Goal: Information Seeking & Learning: Learn about a topic

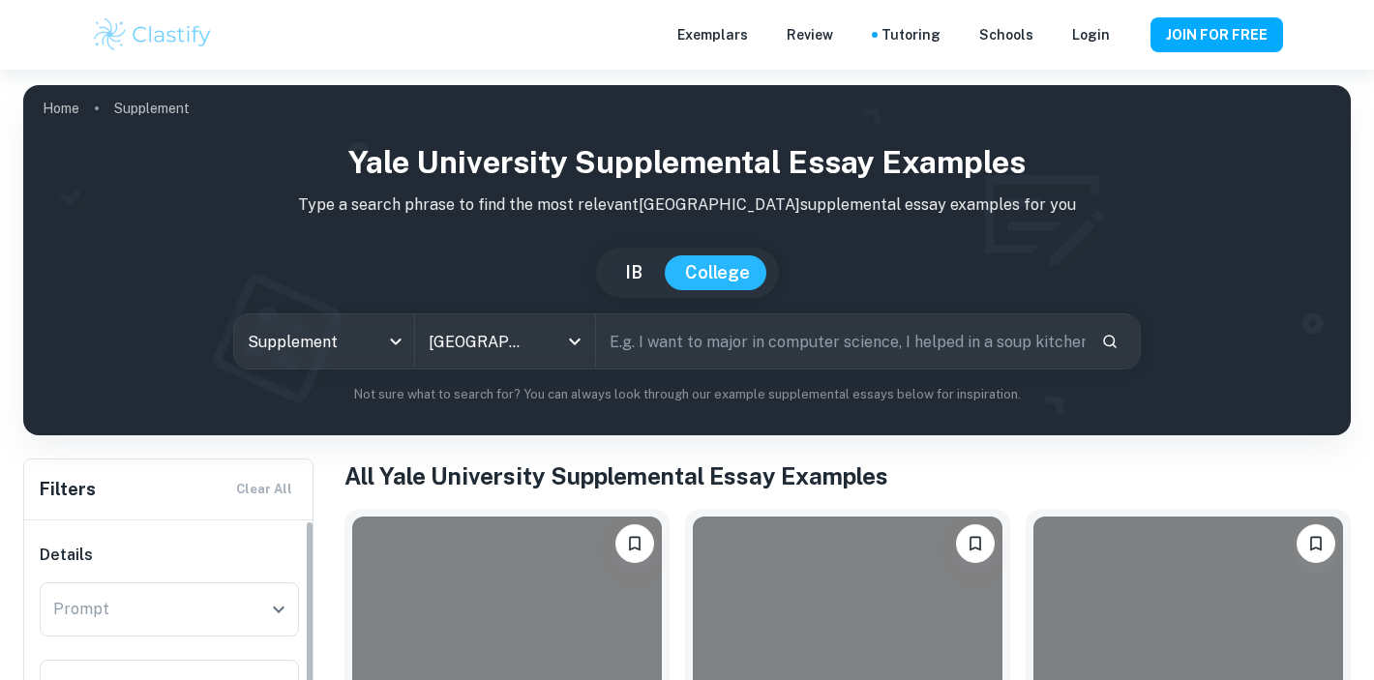
scroll to position [478, 0]
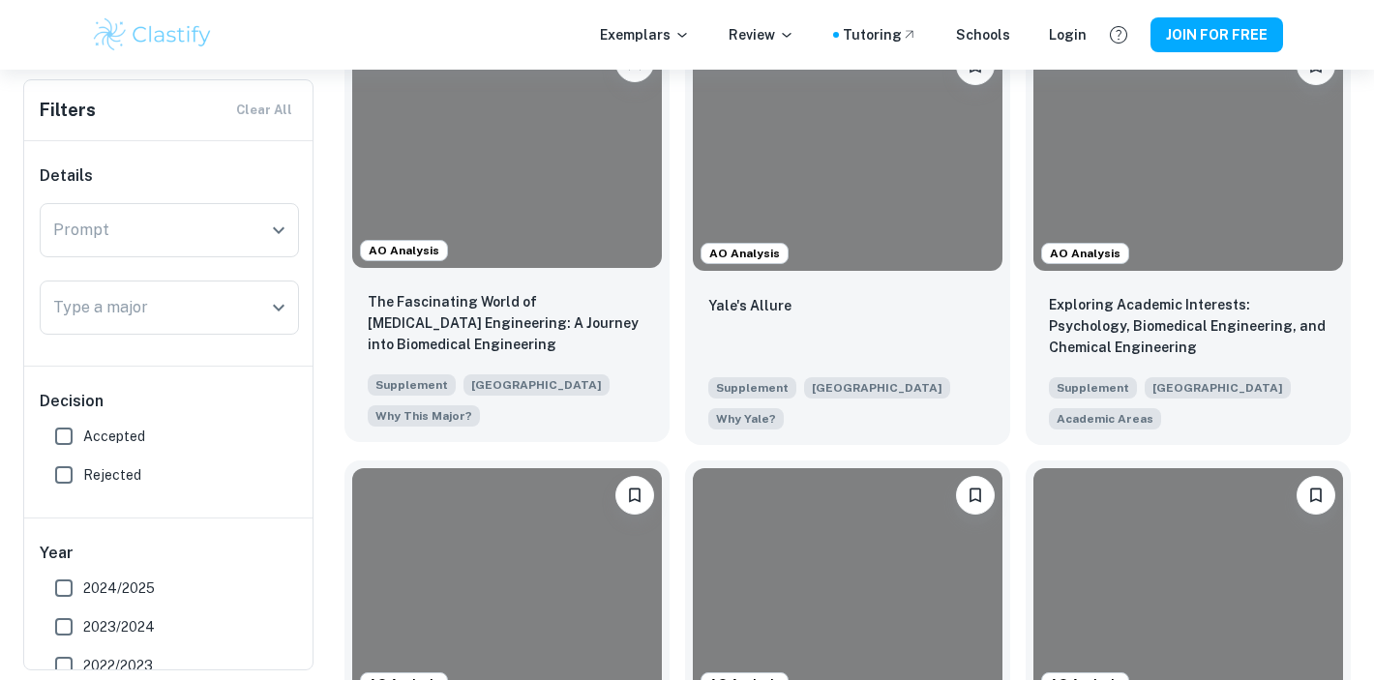
click at [525, 254] on div at bounding box center [507, 152] width 310 height 232
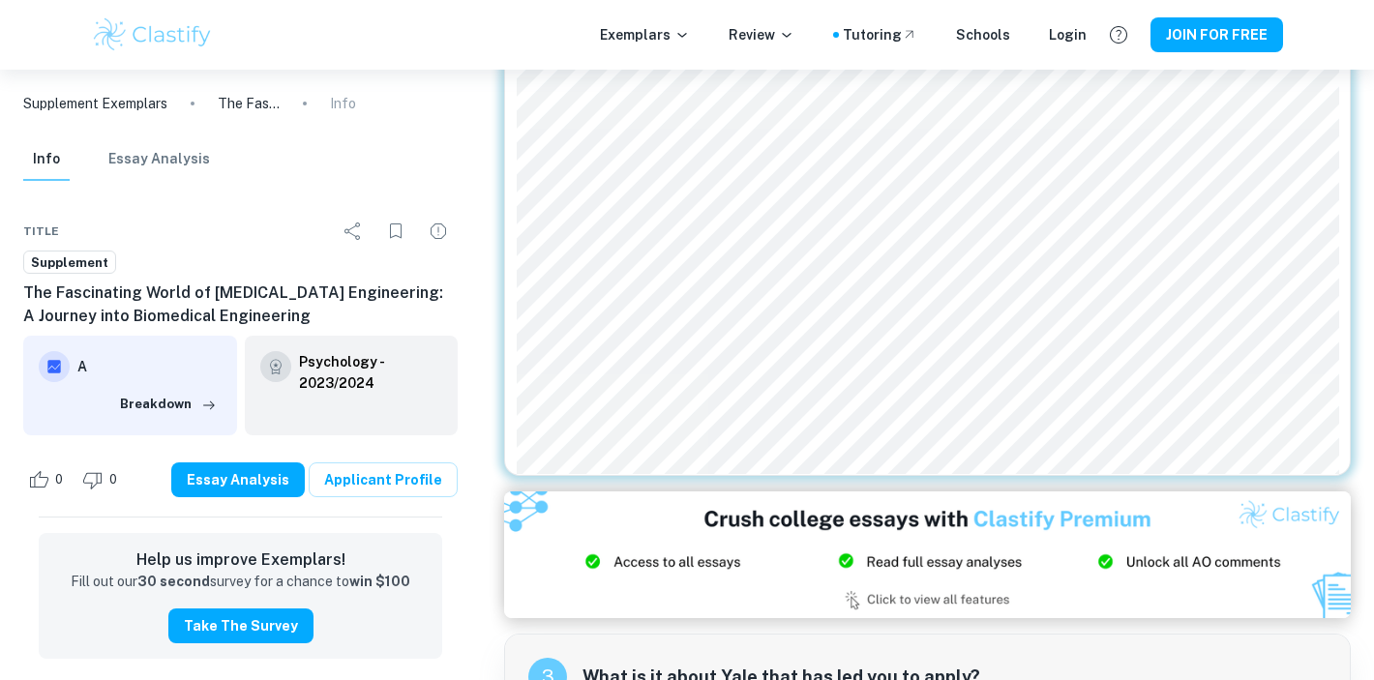
scroll to position [437, 0]
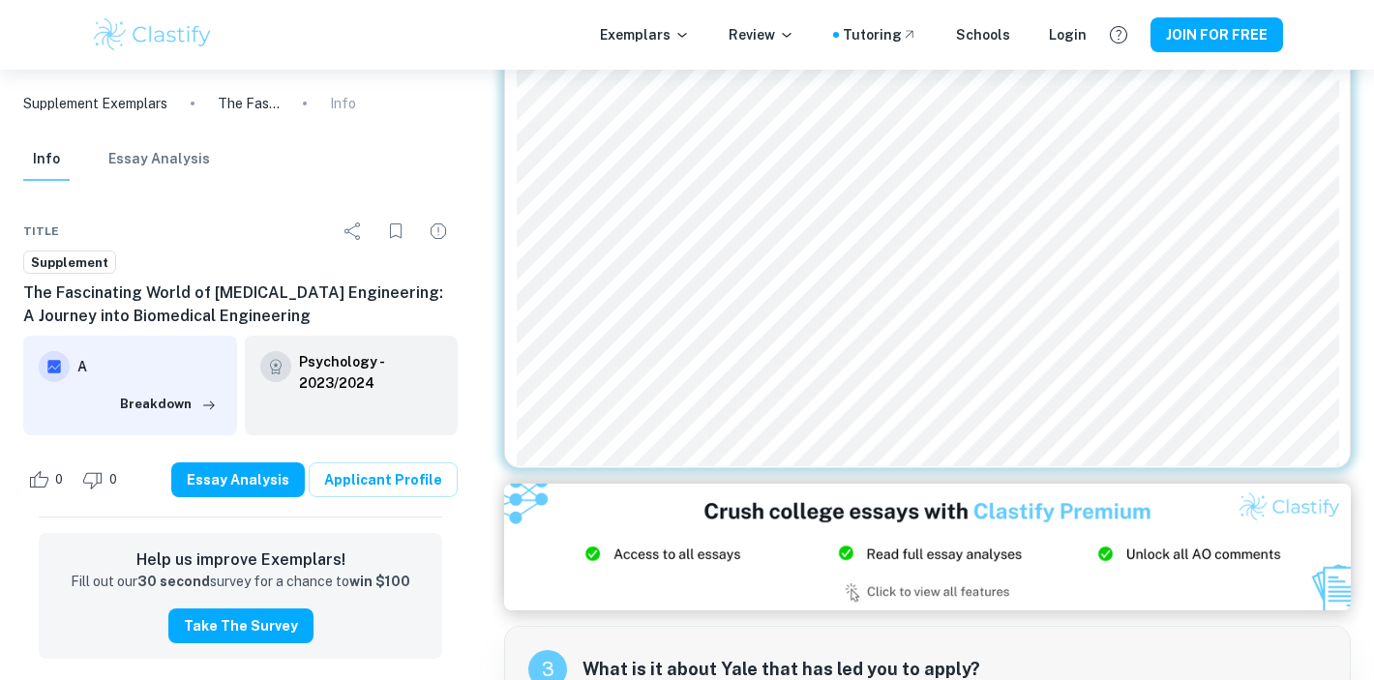
click at [299, 377] on h6 "Psychology - 2023/2024" at bounding box center [371, 372] width 144 height 43
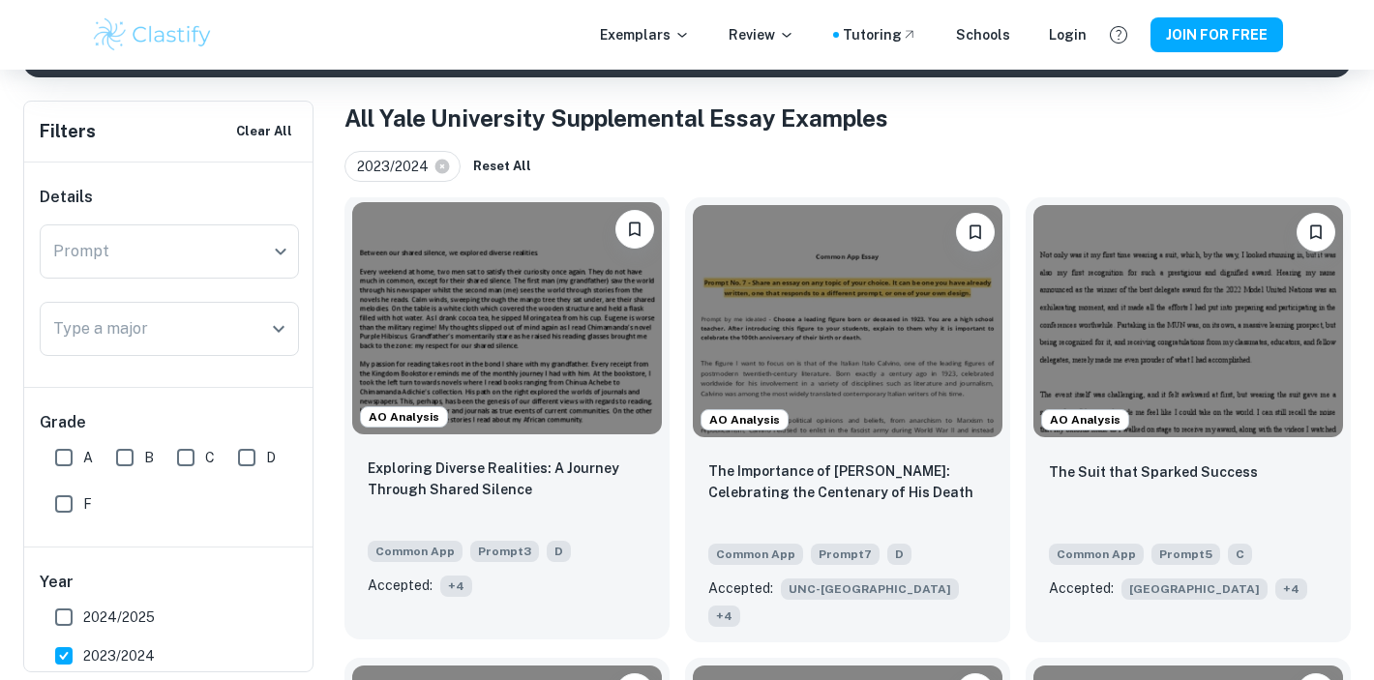
scroll to position [361, 0]
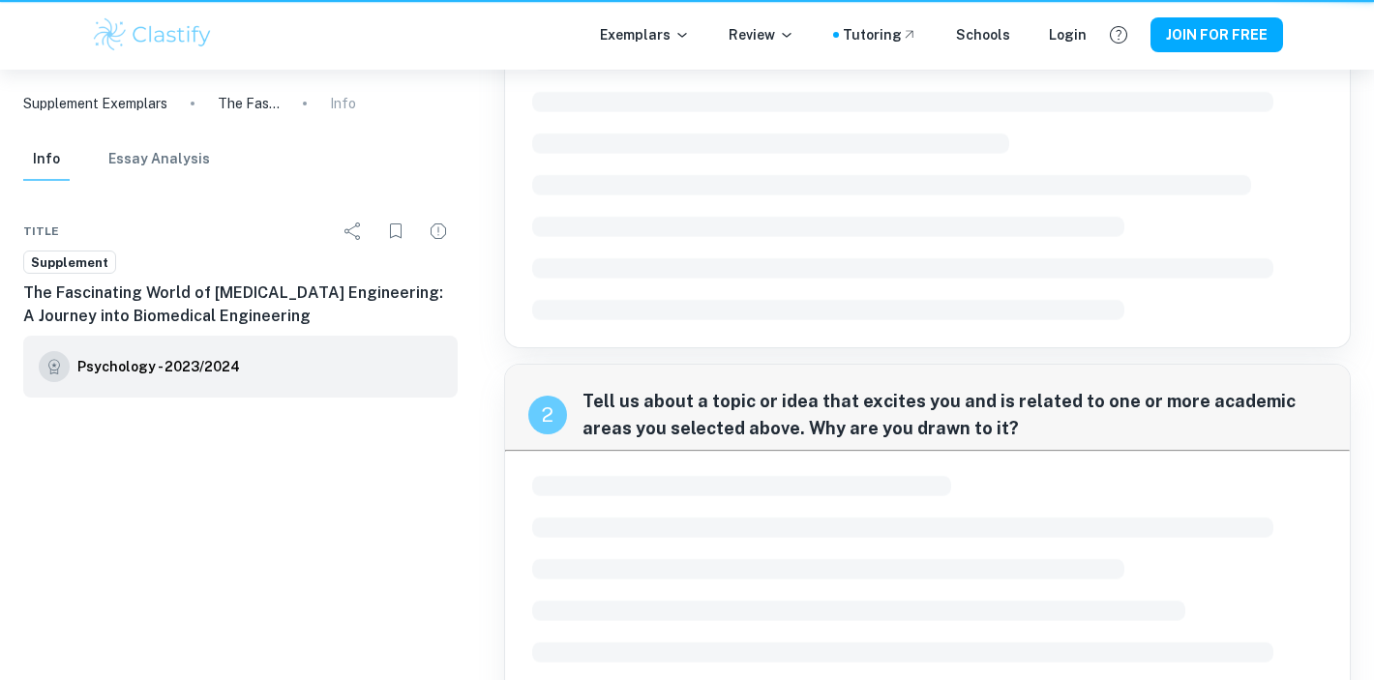
scroll to position [603, 0]
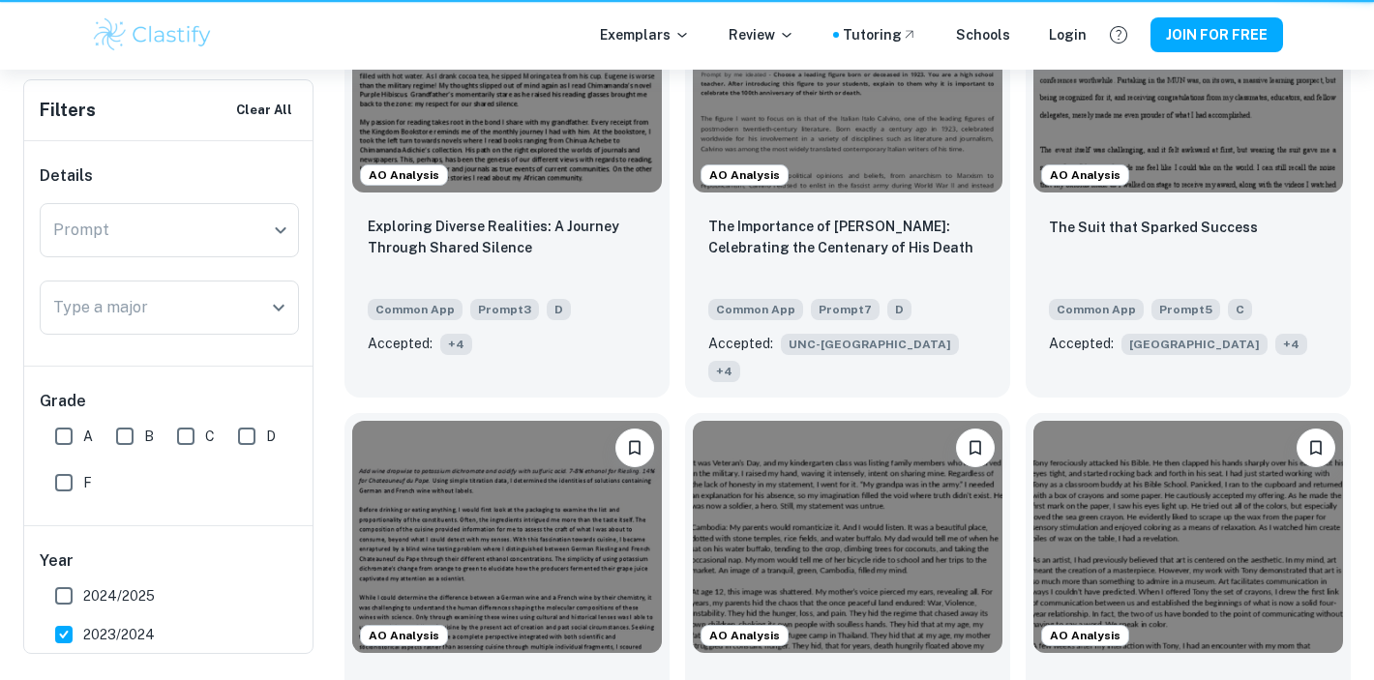
scroll to position [361, 0]
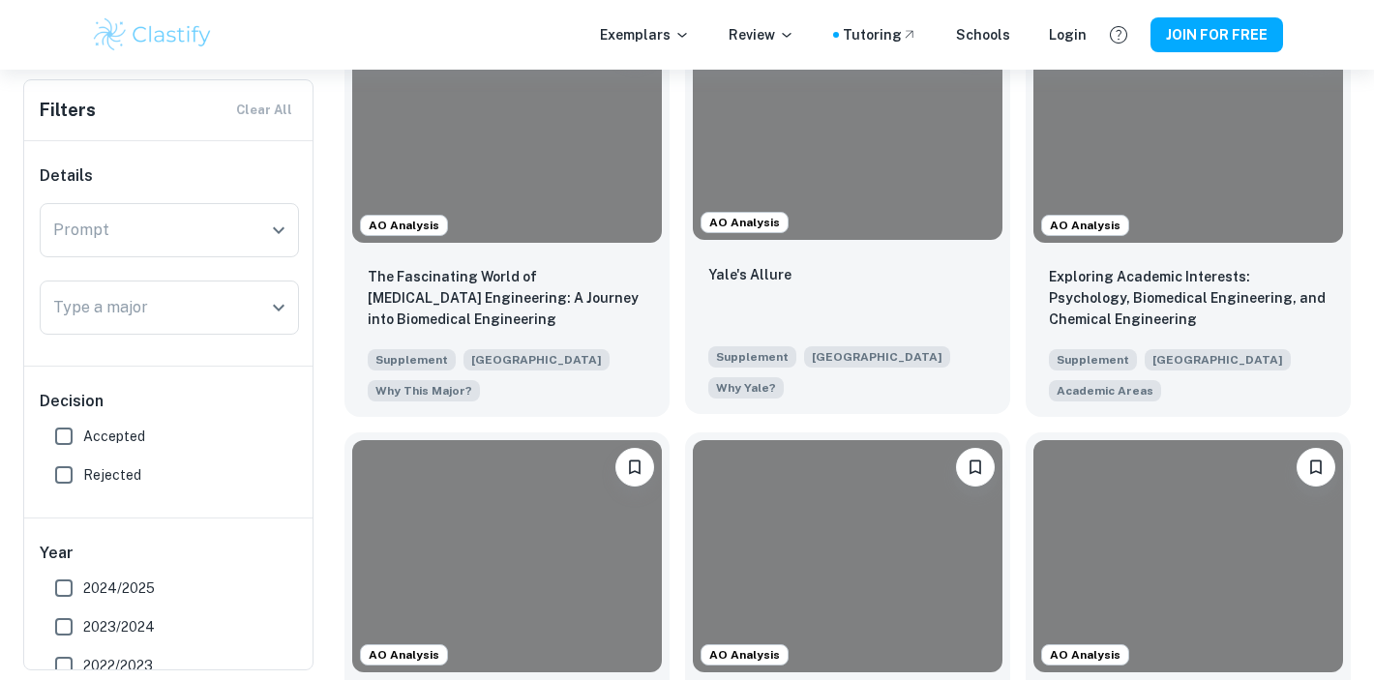
scroll to position [492, 0]
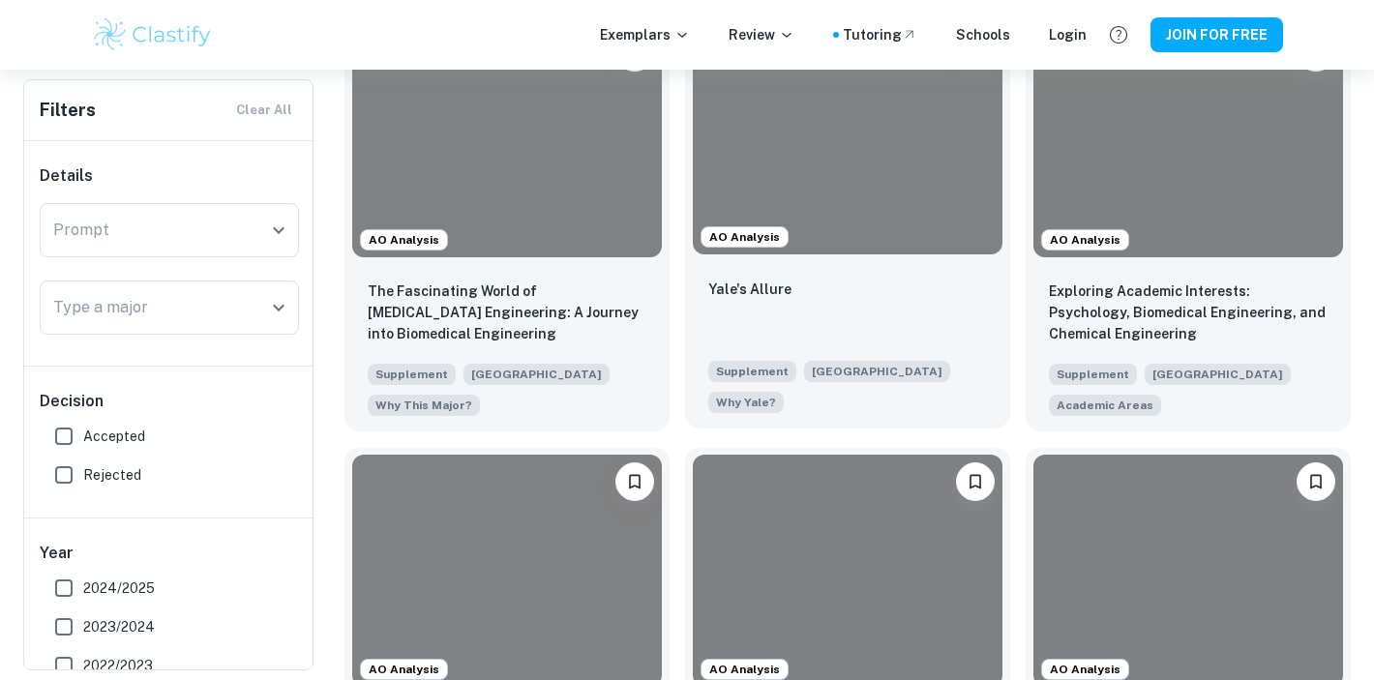
click at [861, 214] on div at bounding box center [848, 138] width 310 height 232
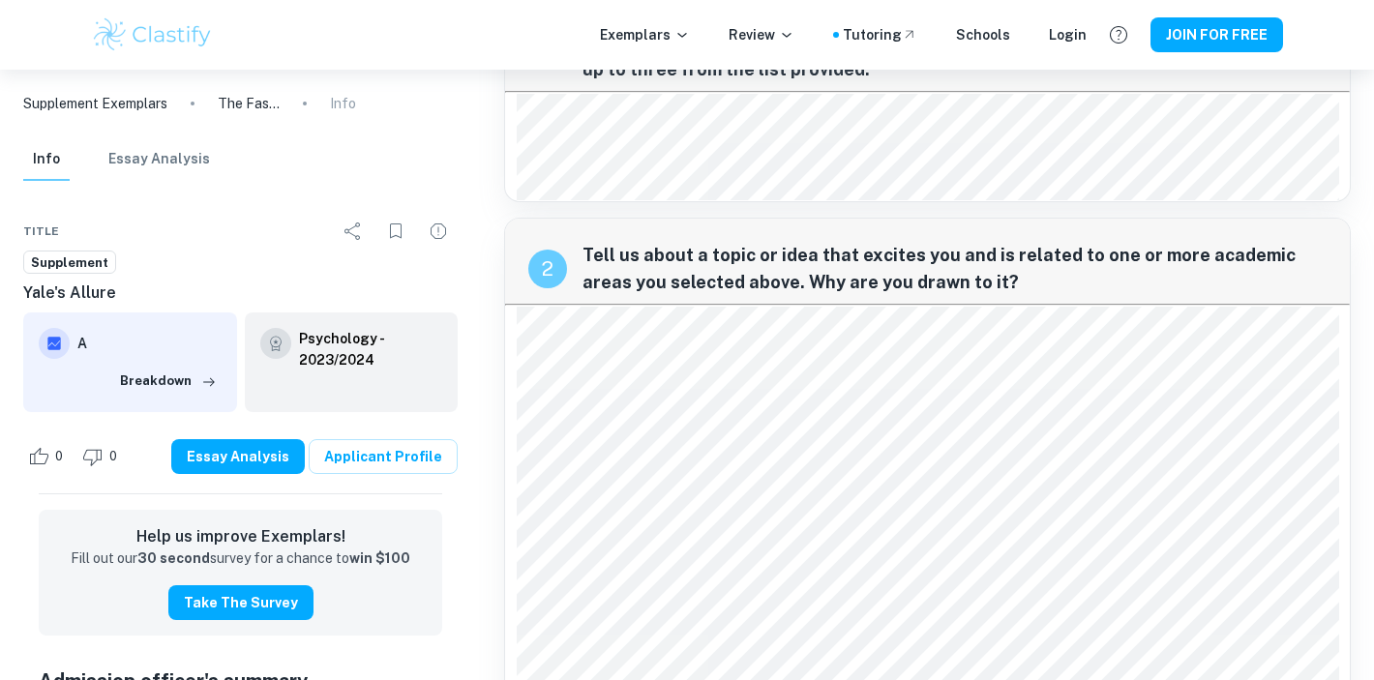
scroll to position [132, 0]
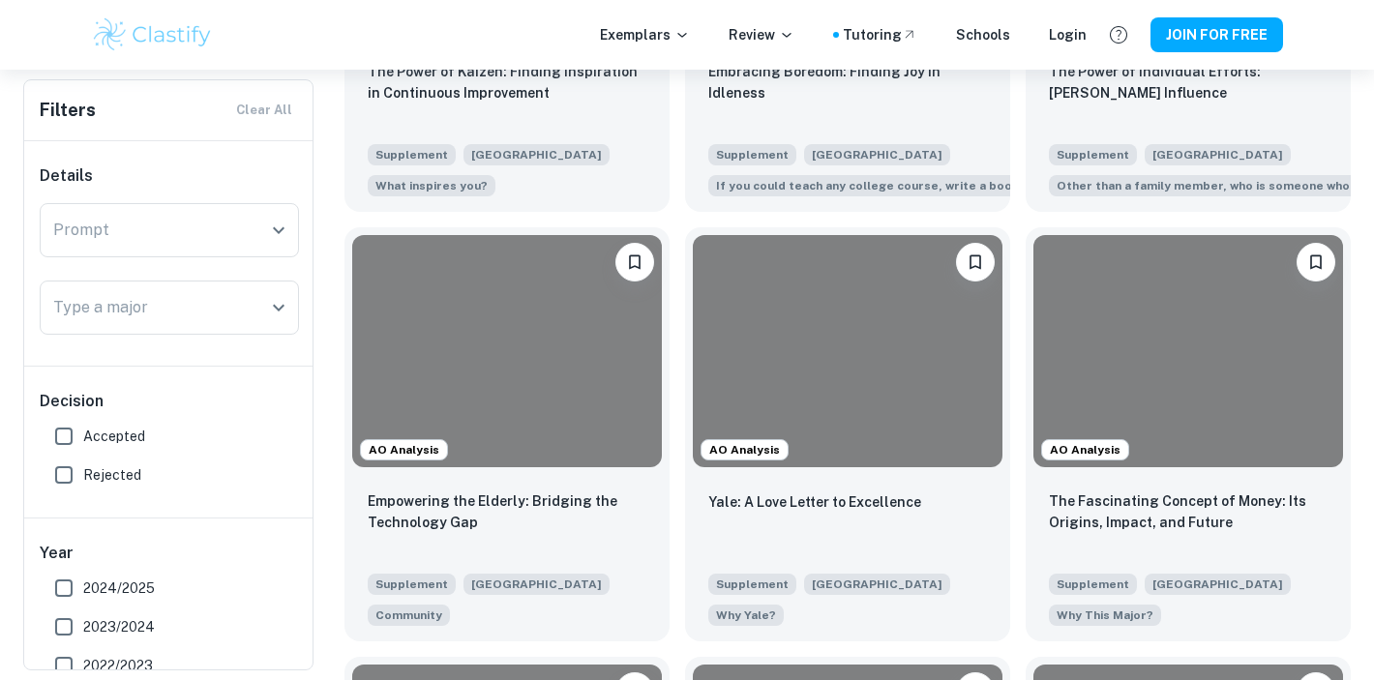
scroll to position [1574, 0]
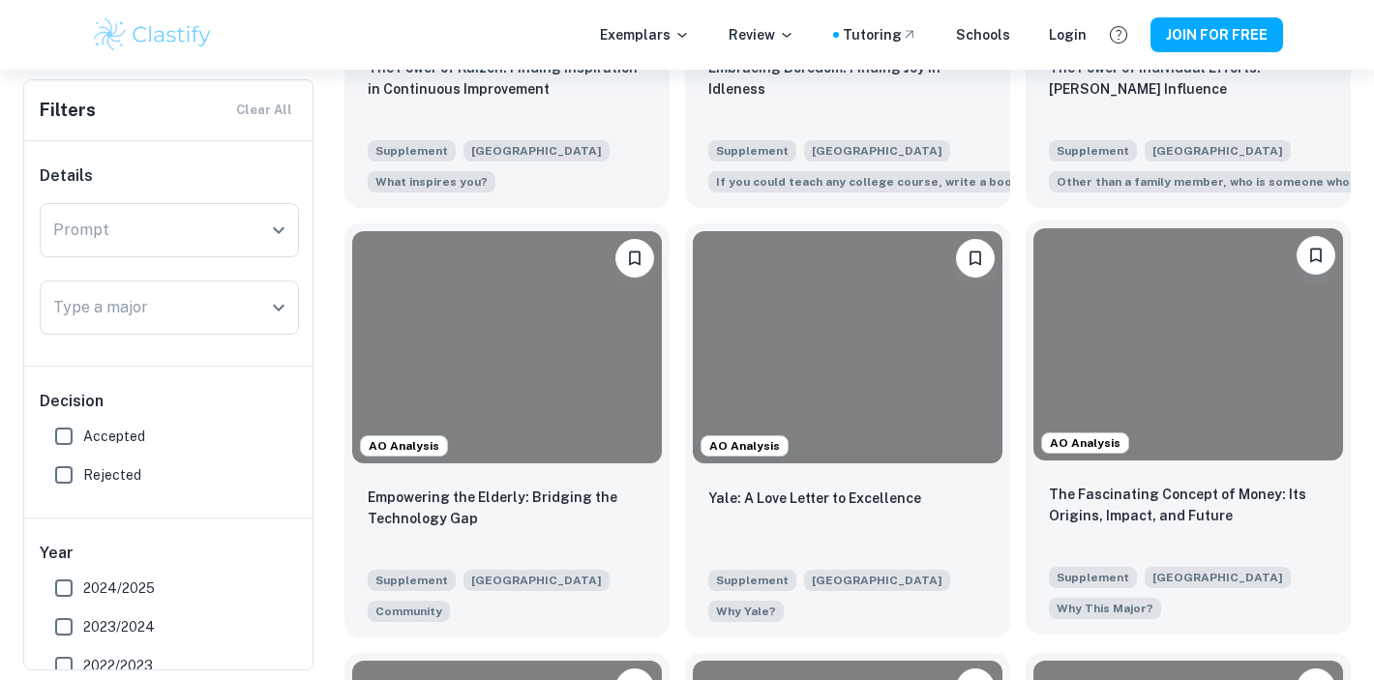
click at [1147, 415] on div at bounding box center [1188, 344] width 310 height 232
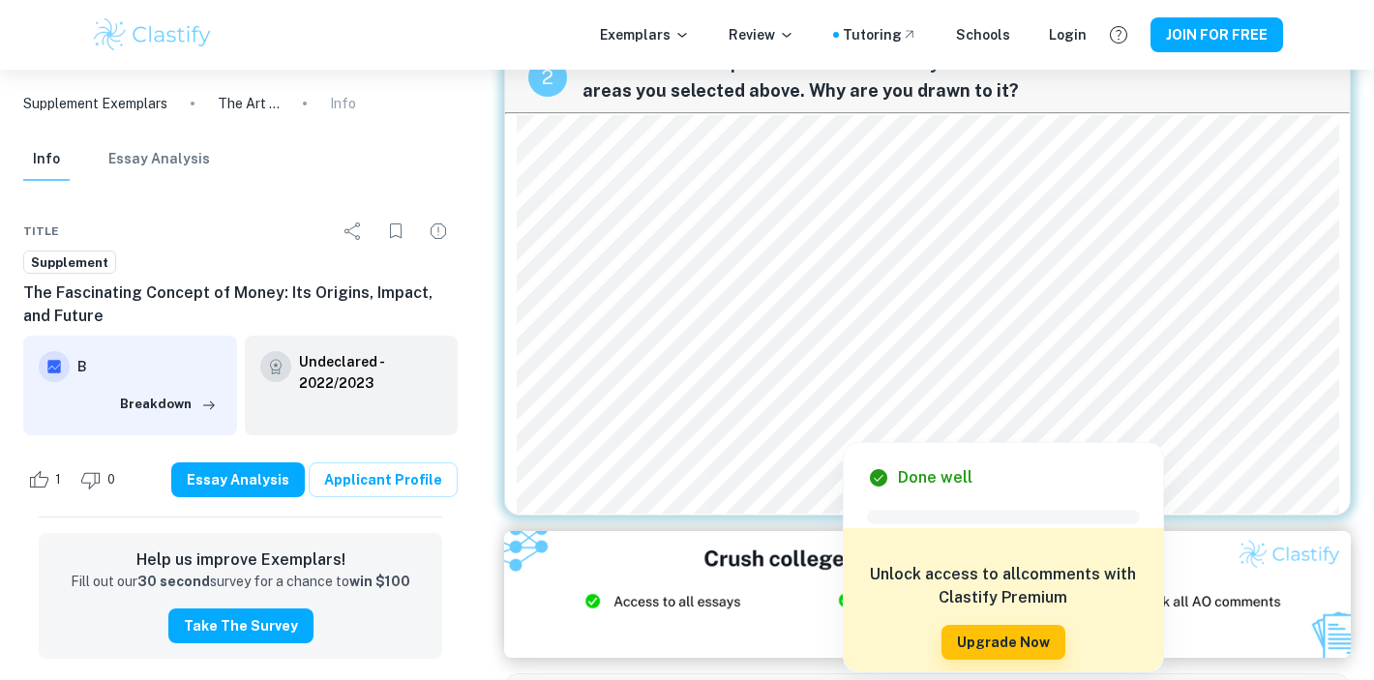
scroll to position [371, 0]
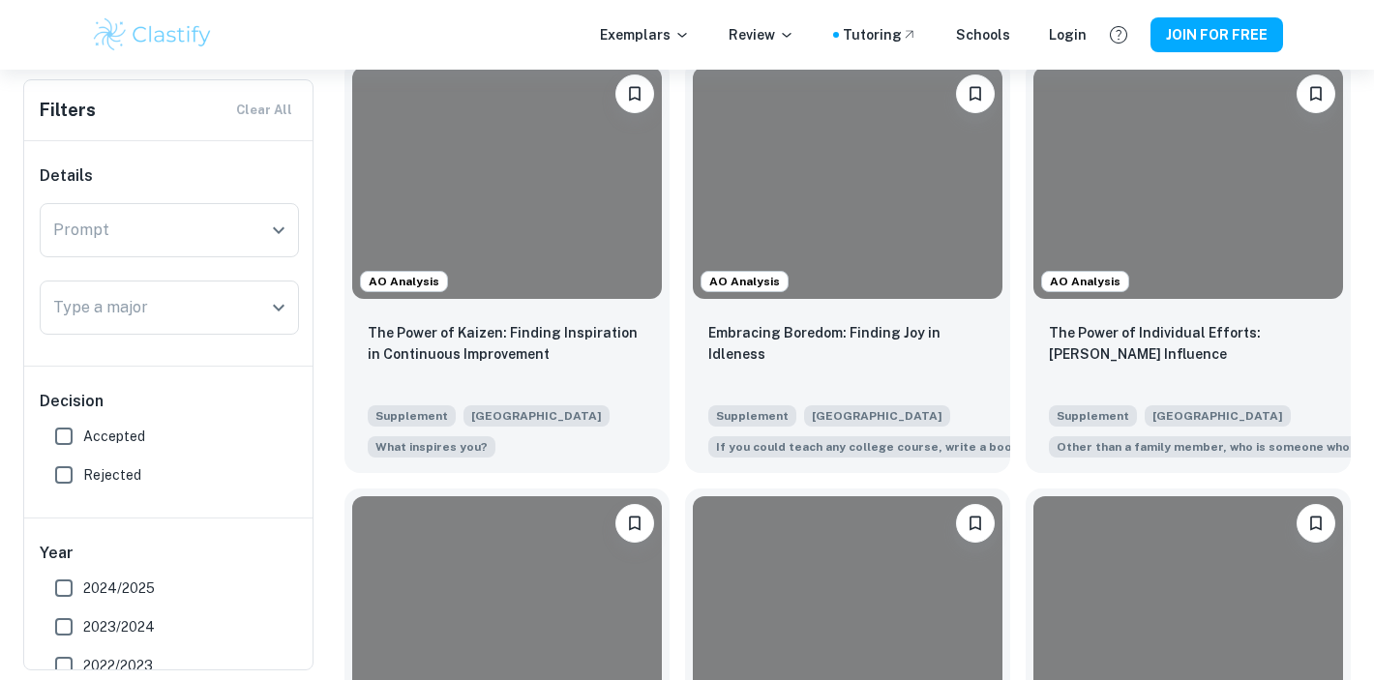
scroll to position [1510, 0]
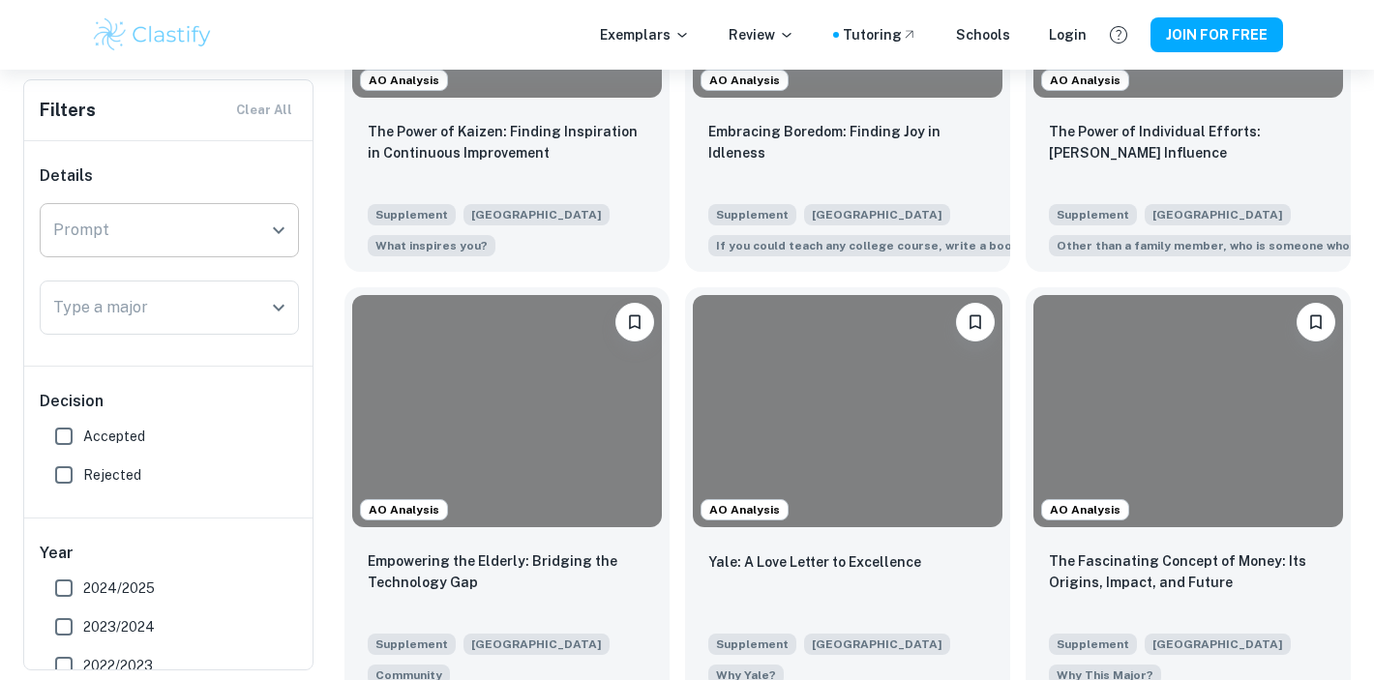
click at [134, 214] on input "Prompt" at bounding box center [154, 230] width 213 height 37
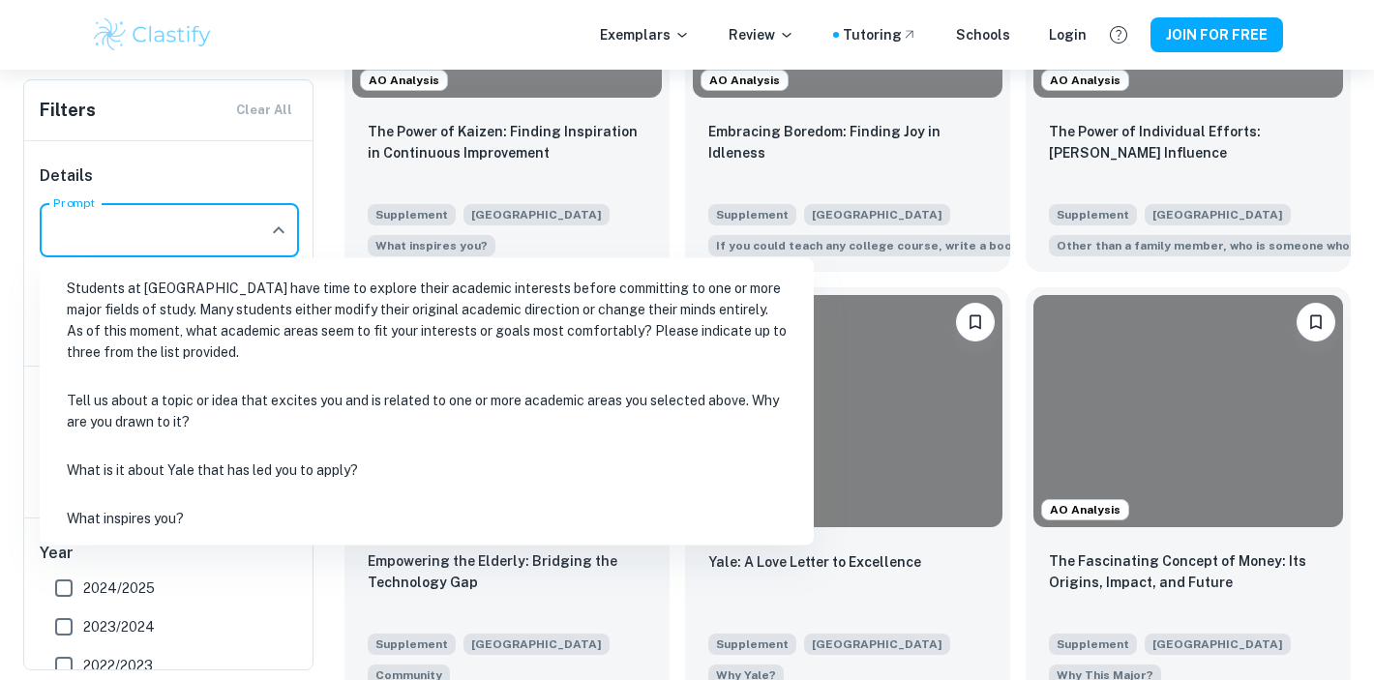
click at [154, 354] on li "Students at [GEOGRAPHIC_DATA] have time to explore their academic interests bef…" at bounding box center [426, 320] width 759 height 108
type input "Students at [GEOGRAPHIC_DATA] have time to explore their academic interests bef…"
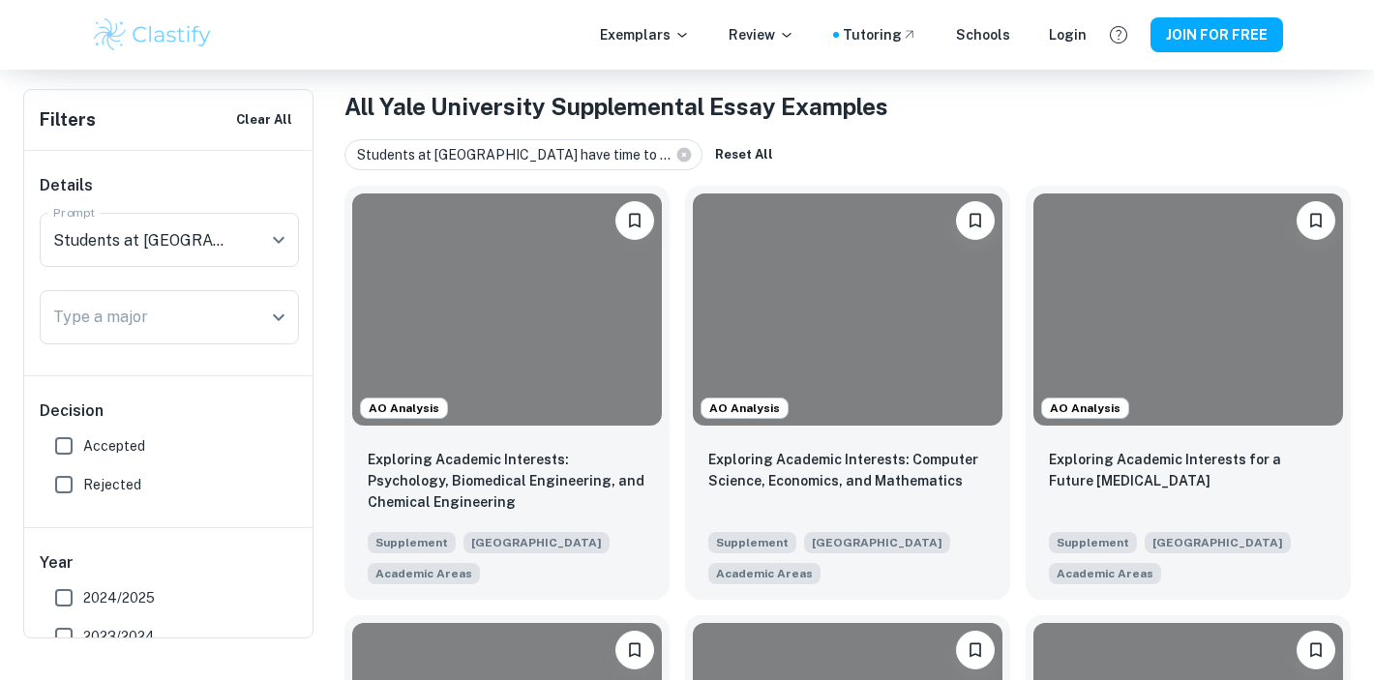
scroll to position [450, 0]
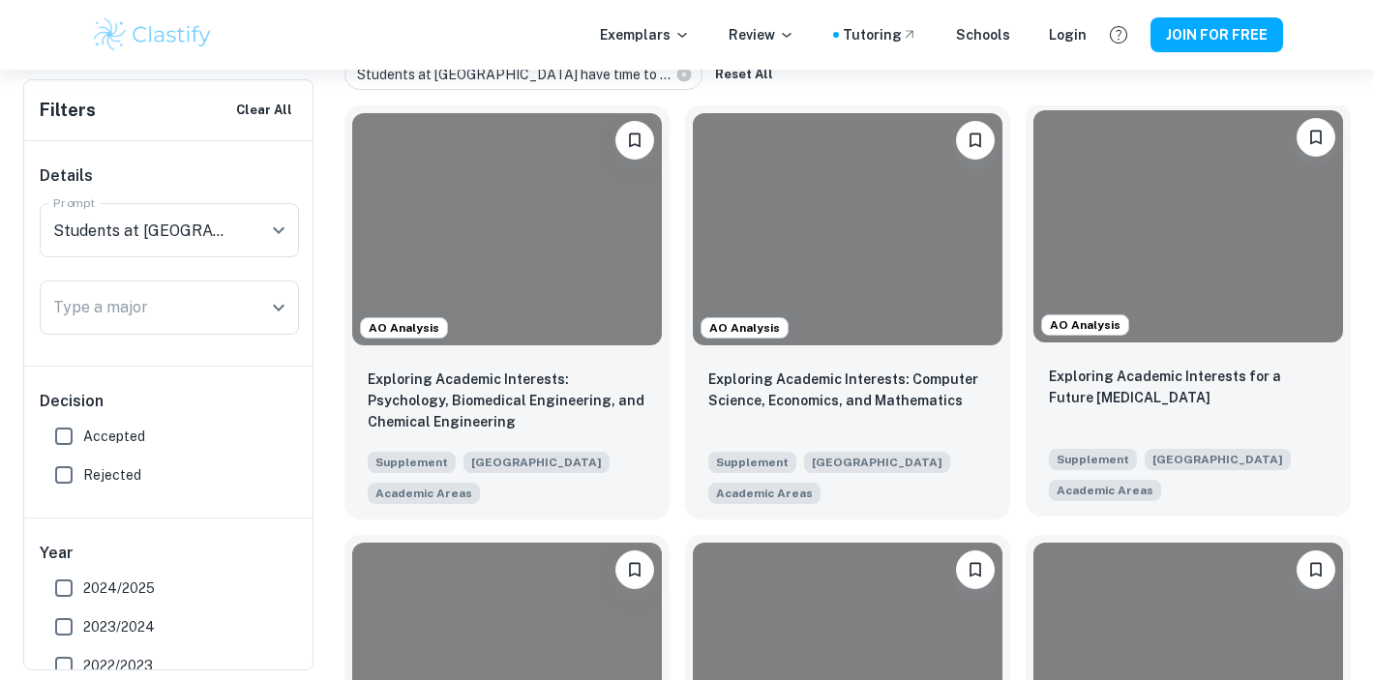
click at [1170, 164] on div at bounding box center [1188, 226] width 310 height 232
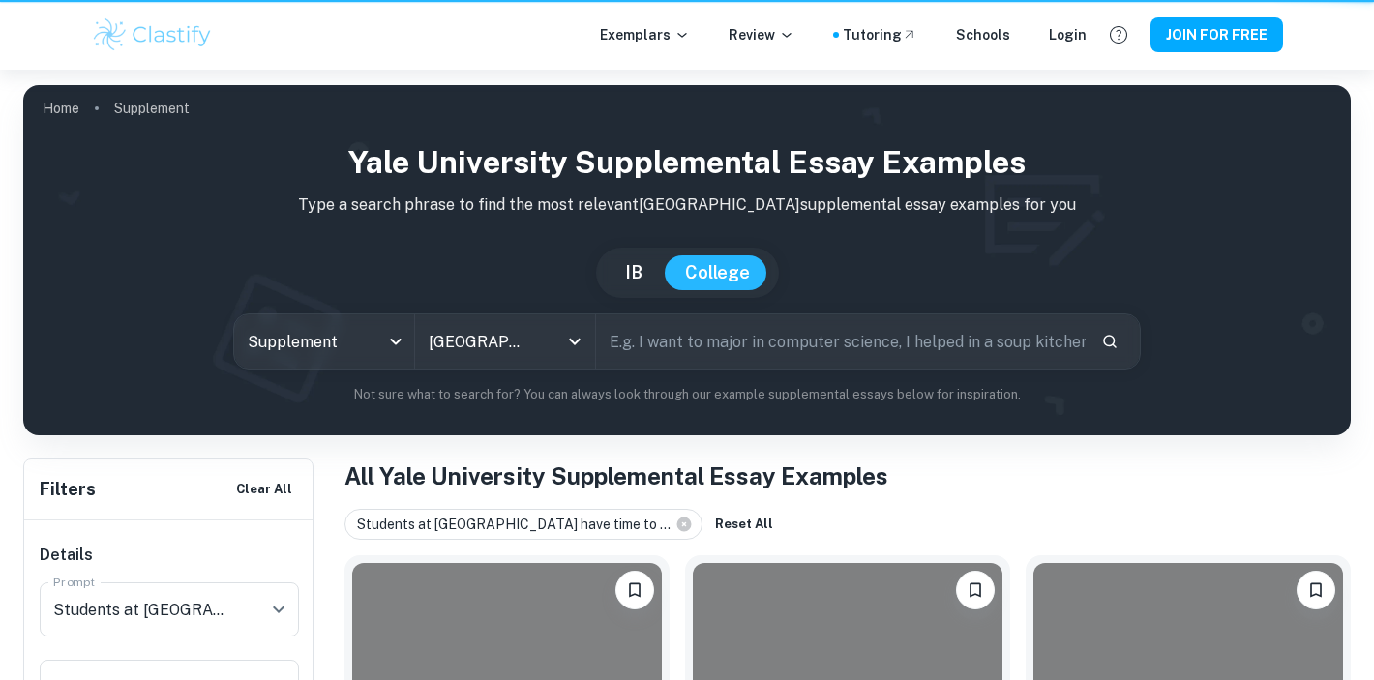
scroll to position [450, 0]
